Goal: Information Seeking & Learning: Learn about a topic

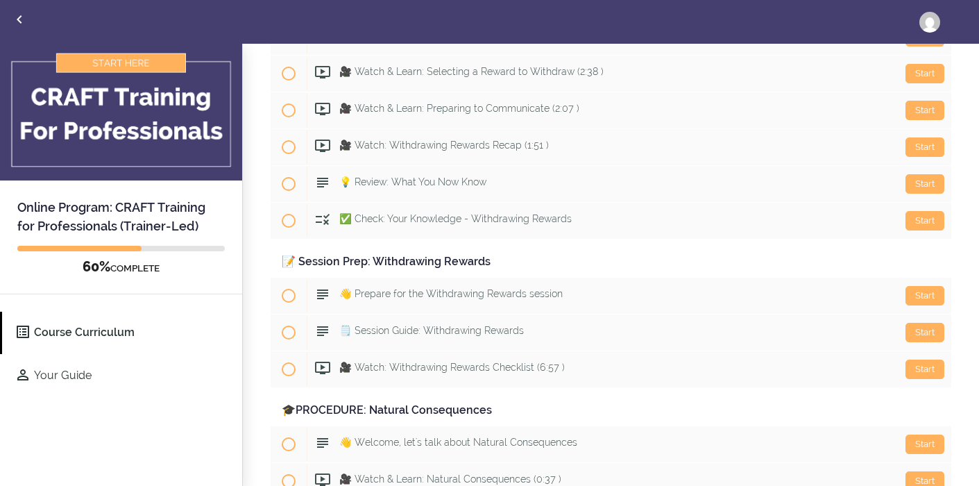
scroll to position [4912, 0]
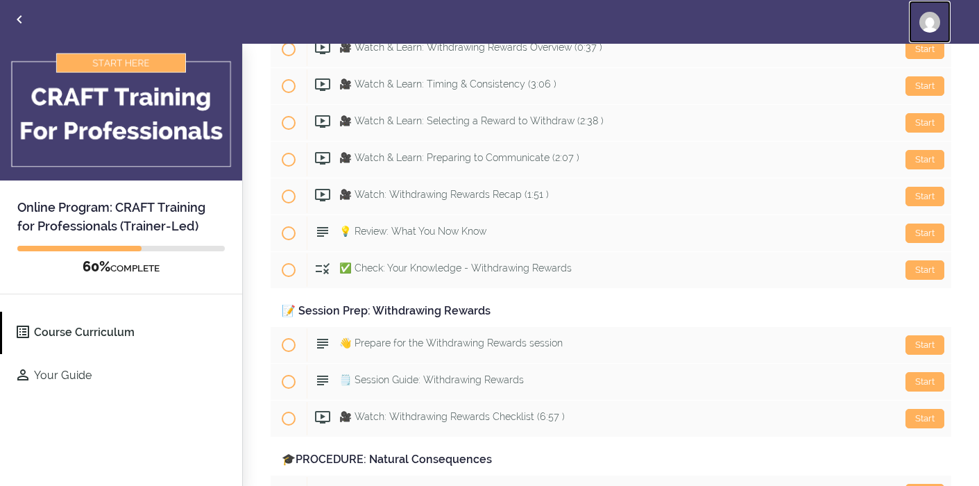
click at [928, 20] on img at bounding box center [930, 22] width 21 height 21
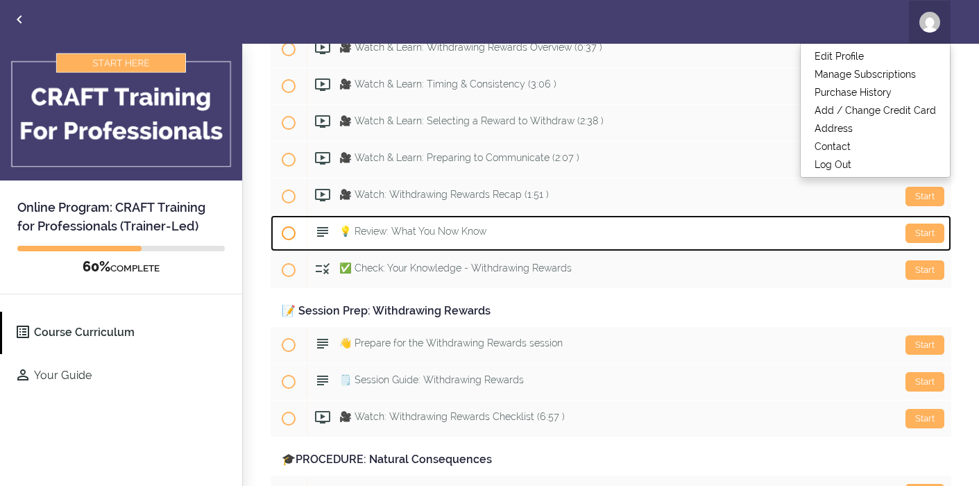
click at [670, 250] on link "Start 💡 Review: What You Now Know" at bounding box center [611, 233] width 681 height 36
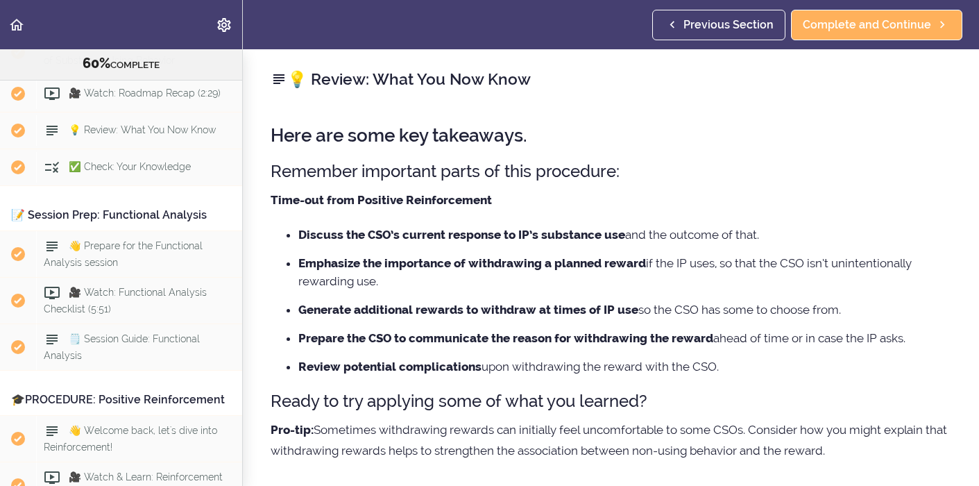
scroll to position [4549, 0]
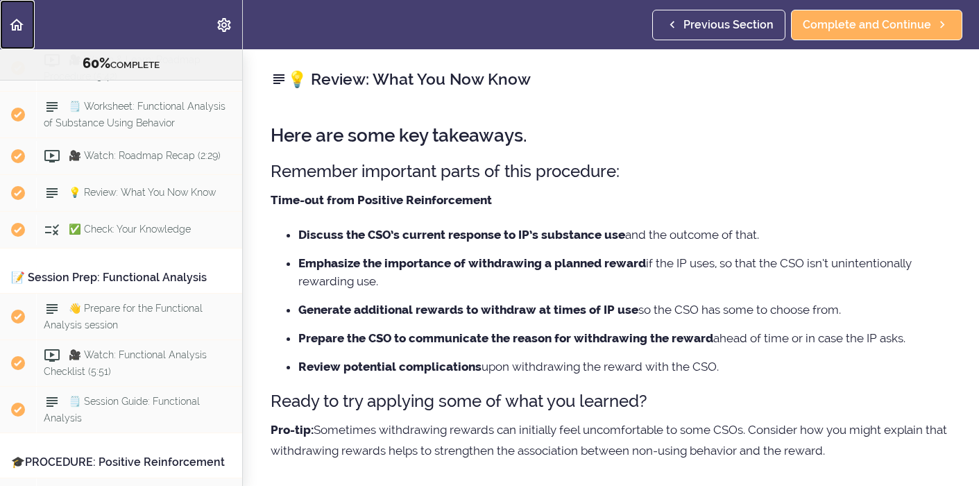
click at [17, 26] on use "Back to course curriculum" at bounding box center [17, 25] width 14 height 12
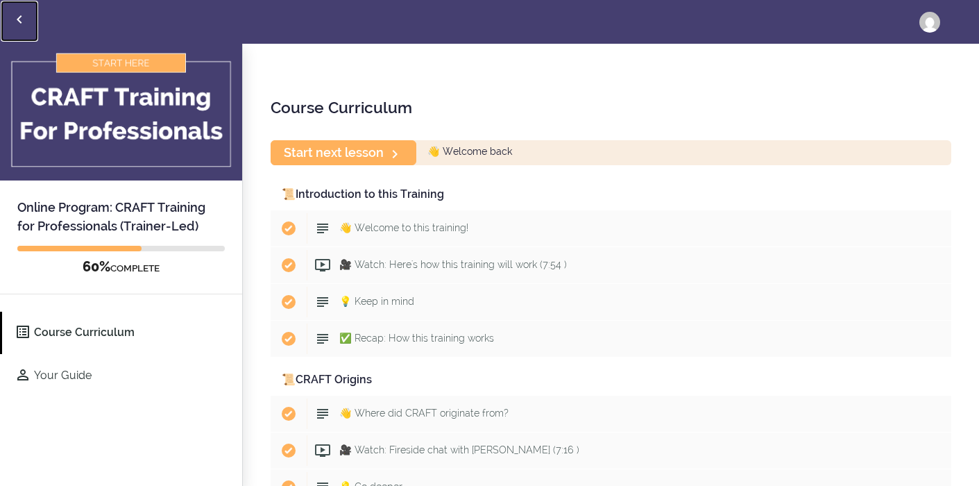
click at [19, 21] on use "Back to courses" at bounding box center [19, 19] width 5 height 8
